Goal: Transaction & Acquisition: Book appointment/travel/reservation

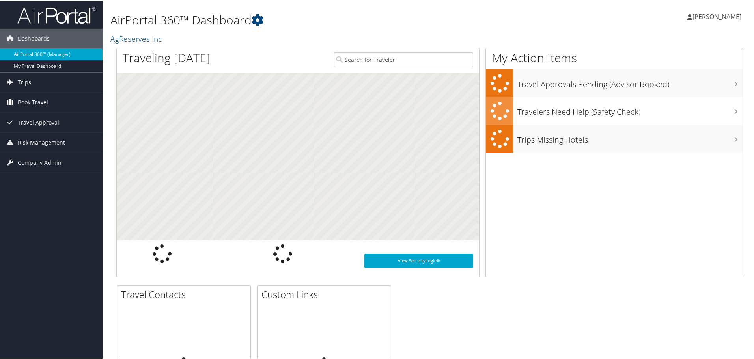
click at [22, 102] on span "Book Travel" at bounding box center [33, 102] width 30 height 20
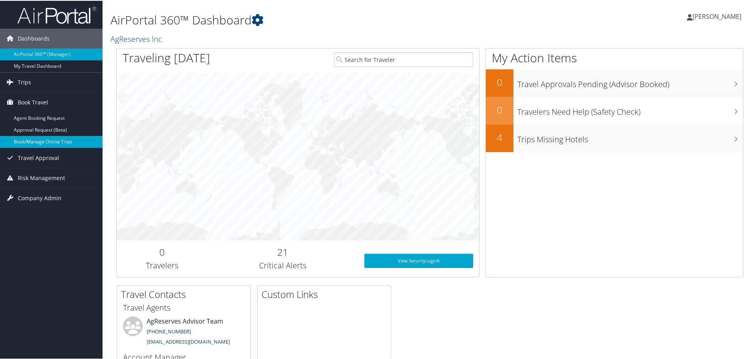
click at [57, 139] on link "Book/Manage Online Trips" at bounding box center [51, 141] width 102 height 12
